Goal: Task Accomplishment & Management: Manage account settings

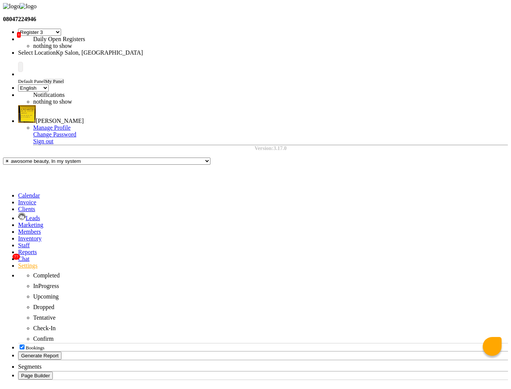
select select "7"
select select "en"
select select "APPROVED"
click at [84, 118] on span "[PERSON_NAME]" at bounding box center [60, 121] width 48 height 6
click at [54, 138] on link "Sign out" at bounding box center [43, 141] width 20 height 6
